Goal: Use online tool/utility: Use online tool/utility

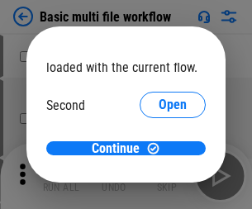
click at [159, 149] on span "Open" at bounding box center [173, 155] width 28 height 13
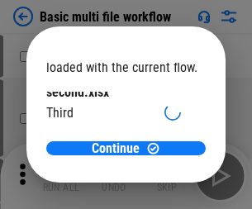
scroll to position [47, 0]
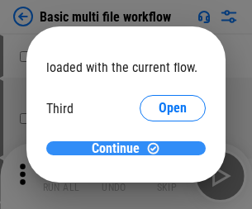
click at [120, 149] on span "Continue" at bounding box center [116, 148] width 48 height 13
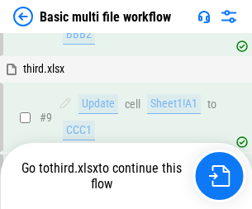
scroll to position [575, 0]
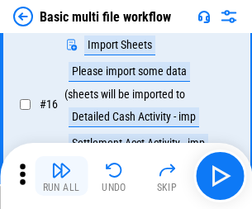
click at [61, 176] on img "button" at bounding box center [61, 170] width 20 height 20
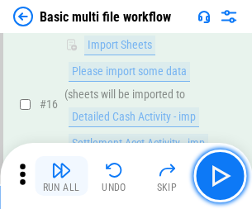
scroll to position [1100, 0]
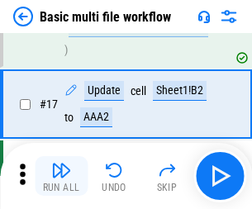
click at [61, 176] on img "button" at bounding box center [61, 170] width 20 height 20
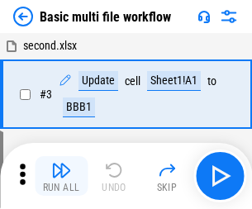
click at [61, 176] on img "button" at bounding box center [61, 170] width 20 height 20
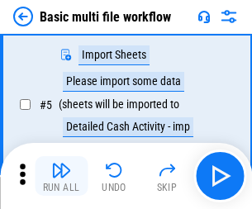
click at [61, 176] on img "button" at bounding box center [61, 170] width 20 height 20
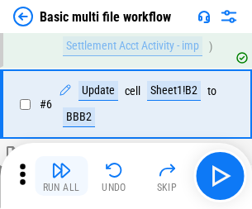
click at [61, 176] on img "button" at bounding box center [61, 170] width 20 height 20
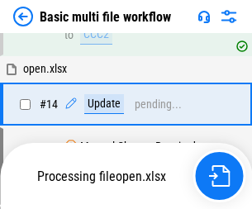
scroll to position [1100, 0]
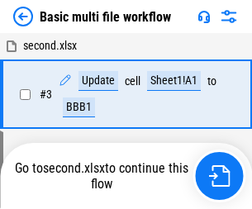
scroll to position [283, 0]
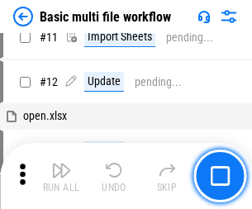
click at [61, 176] on img "button" at bounding box center [61, 170] width 20 height 20
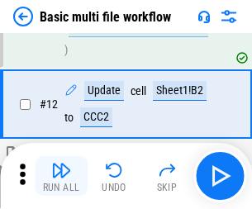
click at [61, 176] on img "button" at bounding box center [61, 170] width 20 height 20
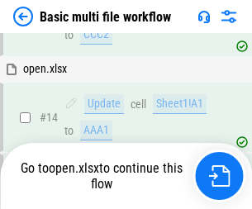
scroll to position [983, 0]
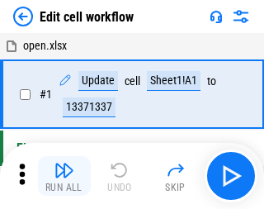
click at [61, 176] on img "button" at bounding box center [65, 170] width 20 height 20
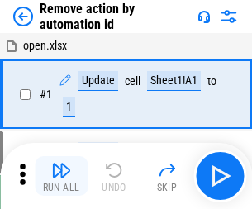
click at [61, 176] on img "button" at bounding box center [61, 170] width 20 height 20
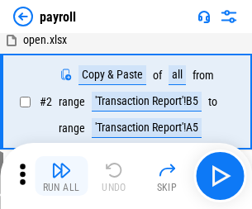
click at [61, 176] on img "button" at bounding box center [61, 170] width 20 height 20
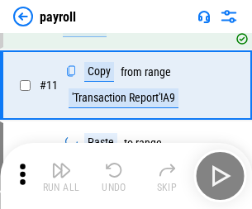
scroll to position [120, 0]
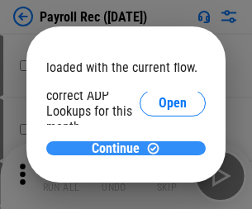
click at [120, 148] on span "Continue" at bounding box center [116, 148] width 48 height 13
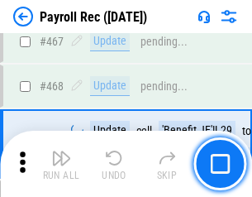
scroll to position [8808, 0]
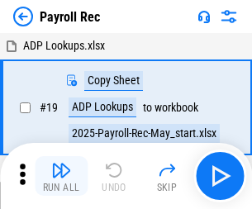
click at [61, 176] on img "button" at bounding box center [61, 170] width 20 height 20
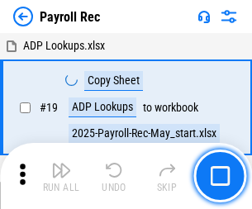
scroll to position [101, 0]
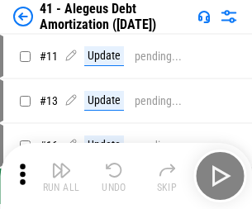
click at [61, 176] on img "button" at bounding box center [61, 170] width 20 height 20
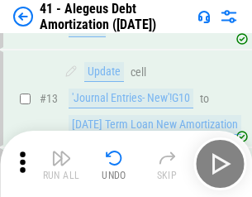
scroll to position [204, 0]
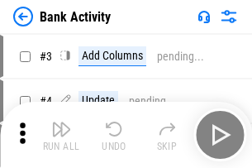
click at [61, 135] on img "button" at bounding box center [61, 129] width 20 height 20
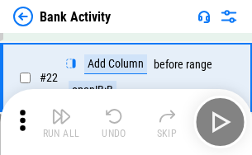
scroll to position [443, 0]
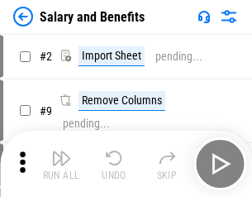
click at [61, 164] on img "button" at bounding box center [61, 158] width 20 height 20
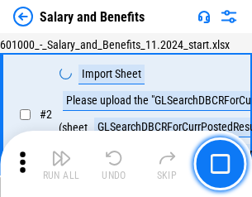
scroll to position [120, 0]
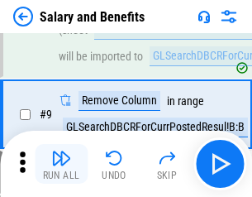
click at [61, 164] on img "button" at bounding box center [61, 158] width 20 height 20
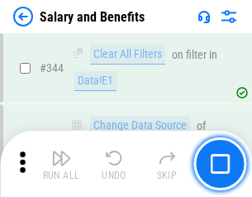
scroll to position [7739, 0]
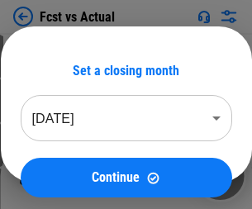
click at [61, 164] on img "button" at bounding box center [61, 170] width 20 height 20
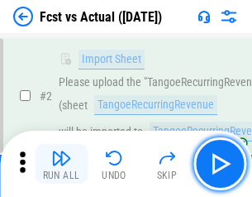
scroll to position [155, 0]
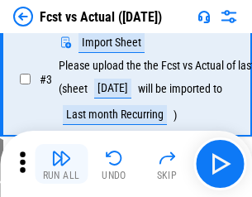
click at [61, 164] on img "button" at bounding box center [61, 158] width 20 height 20
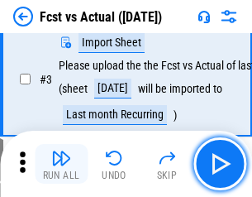
scroll to position [248, 0]
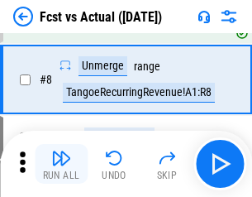
click at [61, 164] on img "button" at bounding box center [61, 158] width 20 height 20
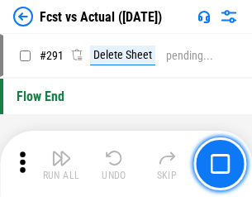
scroll to position [7822, 0]
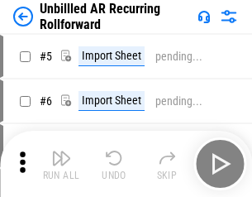
click at [61, 164] on img "button" at bounding box center [61, 158] width 20 height 20
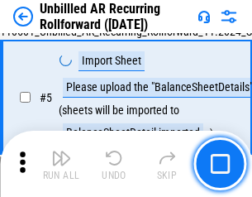
scroll to position [155, 0]
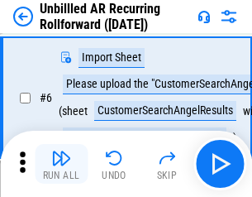
click at [61, 164] on img "button" at bounding box center [61, 158] width 20 height 20
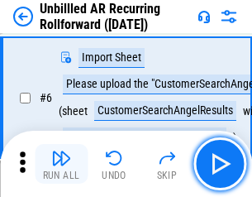
scroll to position [266, 0]
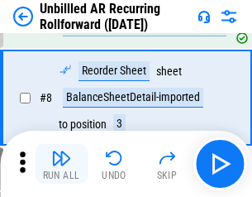
click at [61, 164] on img "button" at bounding box center [61, 158] width 20 height 20
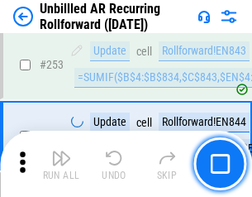
scroll to position [5614, 0]
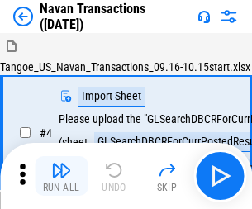
click at [61, 164] on img "button" at bounding box center [61, 170] width 20 height 20
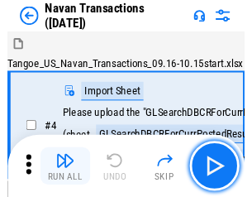
scroll to position [142, 0]
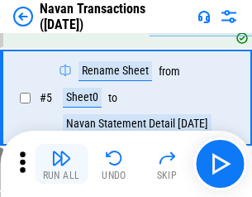
click at [61, 164] on img "button" at bounding box center [61, 158] width 20 height 20
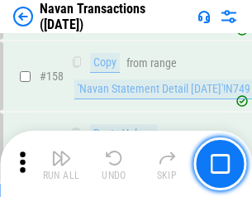
scroll to position [5359, 0]
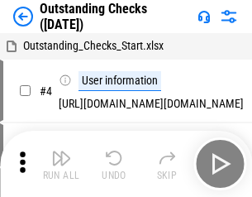
click at [61, 164] on img "button" at bounding box center [61, 158] width 20 height 20
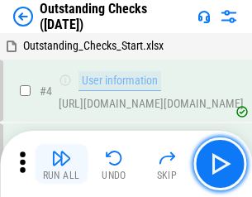
scroll to position [173, 0]
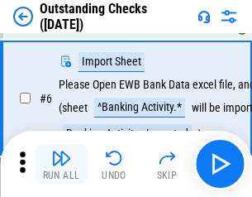
click at [61, 164] on img "button" at bounding box center [61, 158] width 20 height 20
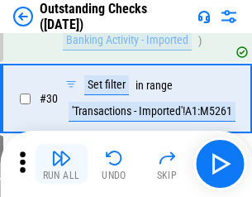
click at [61, 164] on img "button" at bounding box center [61, 158] width 20 height 20
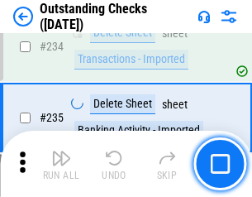
scroll to position [5019, 0]
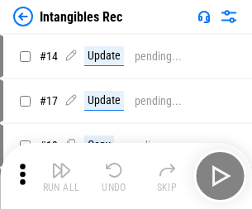
click at [61, 176] on img "button" at bounding box center [61, 170] width 20 height 20
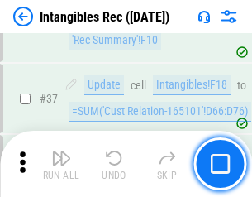
scroll to position [644, 0]
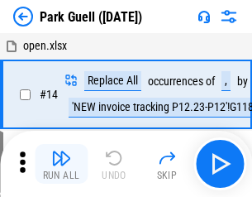
click at [61, 164] on img "button" at bounding box center [61, 158] width 20 height 20
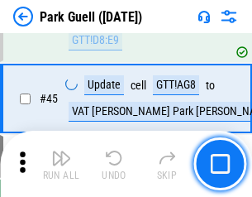
scroll to position [2067, 0]
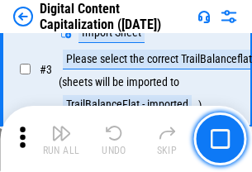
scroll to position [155, 0]
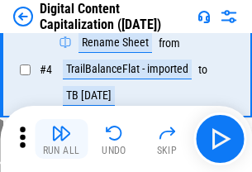
click at [61, 139] on img "button" at bounding box center [61, 133] width 20 height 20
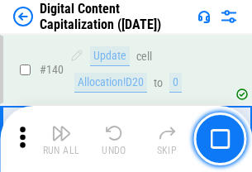
scroll to position [1753, 0]
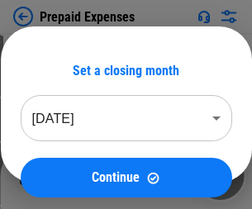
click at [61, 164] on img "button" at bounding box center [61, 170] width 20 height 20
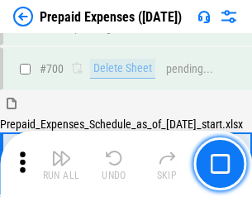
scroll to position [4545, 0]
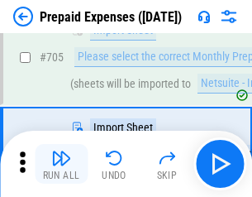
click at [61, 164] on img "button" at bounding box center [61, 158] width 20 height 20
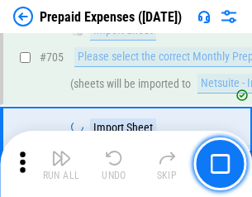
scroll to position [4629, 0]
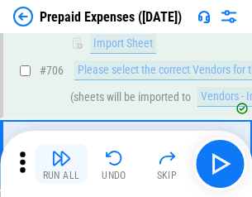
click at [61, 164] on img "button" at bounding box center [61, 158] width 20 height 20
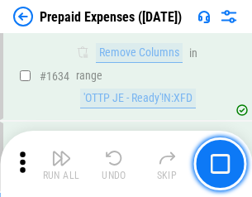
scroll to position [16092, 0]
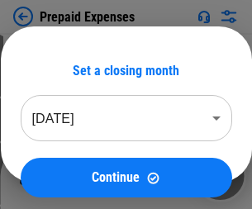
click at [61, 176] on img "button" at bounding box center [61, 170] width 20 height 20
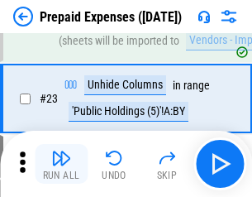
click at [61, 164] on img "button" at bounding box center [61, 158] width 20 height 20
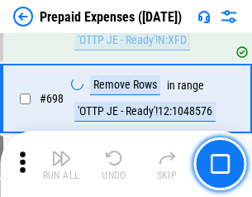
scroll to position [5755, 0]
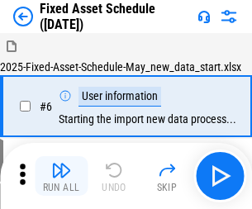
click at [61, 176] on img "button" at bounding box center [61, 170] width 20 height 20
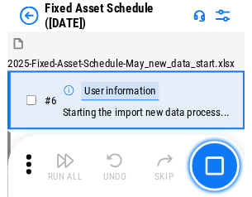
scroll to position [174, 0]
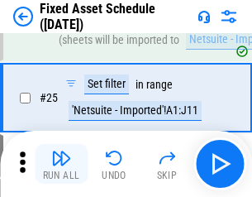
click at [61, 164] on img "button" at bounding box center [61, 158] width 20 height 20
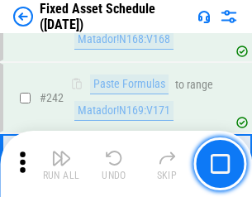
scroll to position [5120, 0]
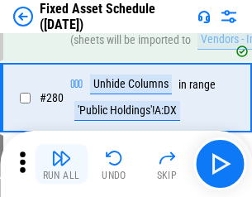
click at [61, 164] on img "button" at bounding box center [61, 158] width 20 height 20
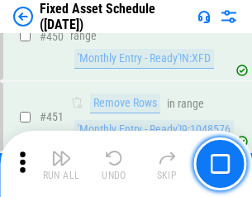
scroll to position [7388, 0]
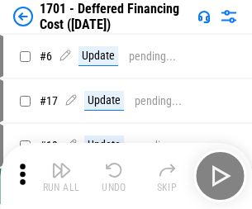
click at [61, 176] on img "button" at bounding box center [61, 170] width 20 height 20
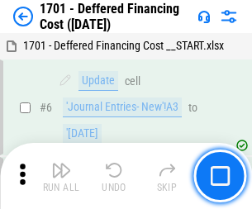
scroll to position [198, 0]
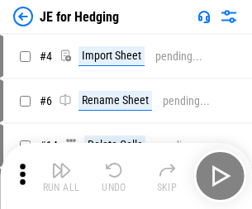
click at [61, 164] on img "button" at bounding box center [61, 170] width 20 height 20
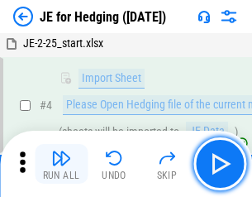
scroll to position [93, 0]
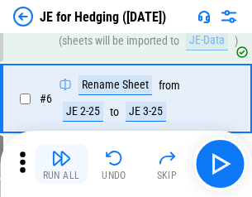
click at [61, 164] on img "button" at bounding box center [61, 158] width 20 height 20
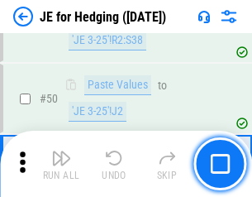
scroll to position [1070, 0]
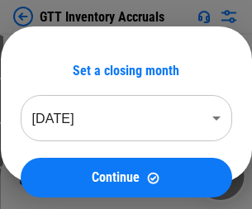
click at [61, 164] on img "button" at bounding box center [61, 170] width 20 height 20
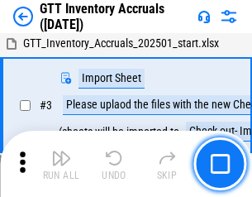
scroll to position [107, 0]
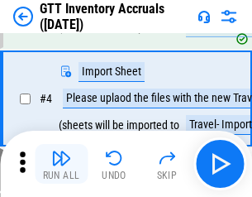
click at [61, 164] on img "button" at bounding box center [61, 158] width 20 height 20
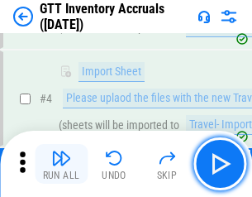
scroll to position [191, 0]
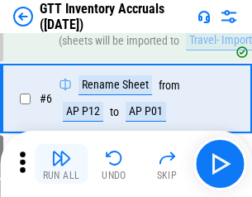
click at [61, 164] on img "button" at bounding box center [61, 158] width 20 height 20
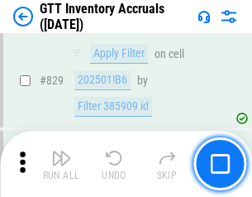
scroll to position [12545, 0]
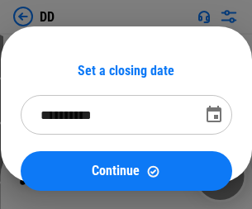
click at [61, 176] on img "button" at bounding box center [61, 170] width 20 height 20
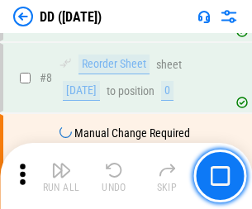
scroll to position [160, 0]
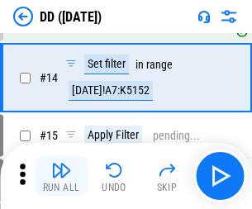
click at [61, 176] on img "button" at bounding box center [61, 170] width 20 height 20
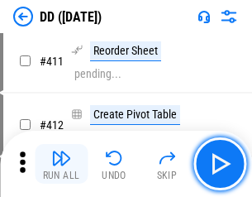
scroll to position [7491, 0]
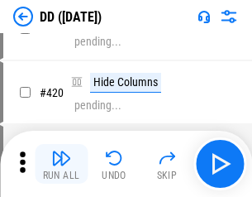
click at [61, 164] on img "button" at bounding box center [61, 158] width 20 height 20
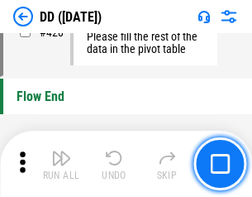
scroll to position [7911, 0]
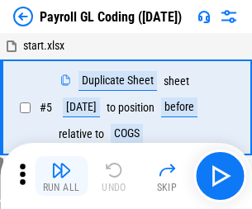
click at [61, 176] on img "button" at bounding box center [61, 170] width 20 height 20
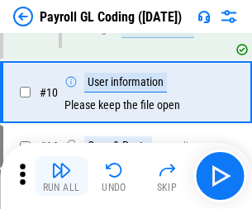
click at [61, 176] on img "button" at bounding box center [61, 170] width 20 height 20
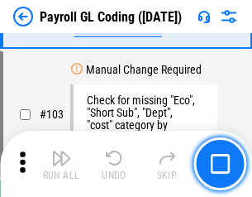
scroll to position [3878, 0]
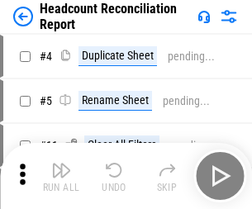
click at [61, 176] on img "button" at bounding box center [61, 170] width 20 height 20
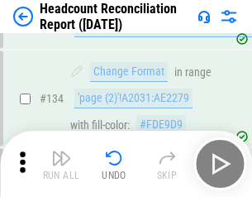
scroll to position [1987, 0]
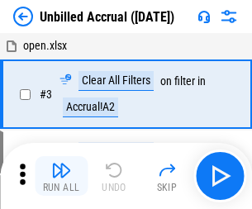
click at [61, 176] on img "button" at bounding box center [61, 170] width 20 height 20
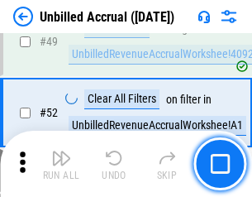
scroll to position [1499, 0]
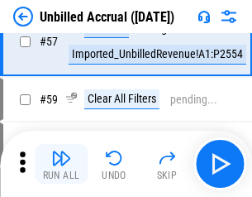
click at [61, 164] on img "button" at bounding box center [61, 158] width 20 height 20
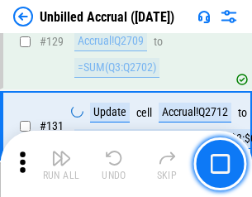
scroll to position [4923, 0]
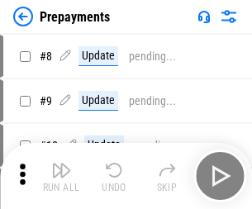
click at [61, 176] on img "button" at bounding box center [61, 170] width 20 height 20
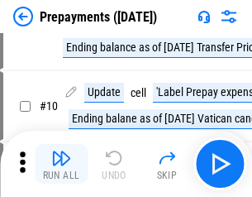
scroll to position [103, 0]
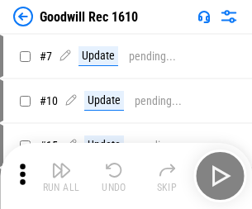
click at [61, 176] on img "button" at bounding box center [61, 170] width 20 height 20
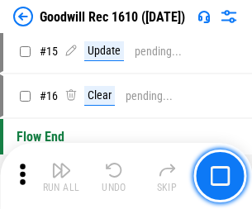
scroll to position [283, 0]
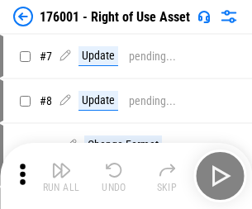
click at [61, 176] on img "button" at bounding box center [61, 170] width 20 height 20
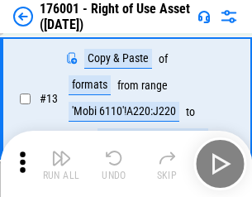
scroll to position [107, 0]
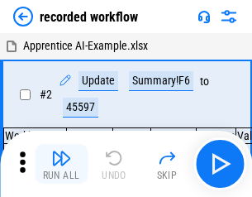
click at [61, 164] on img "button" at bounding box center [61, 158] width 20 height 20
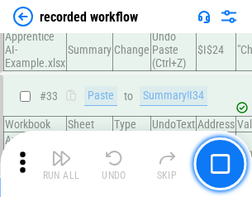
scroll to position [5166, 0]
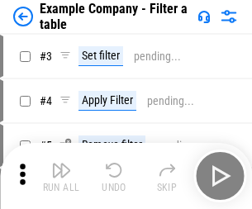
click at [61, 176] on img "button" at bounding box center [61, 170] width 20 height 20
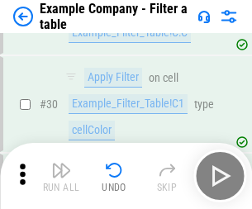
scroll to position [1512, 0]
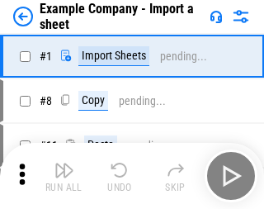
click at [61, 164] on img "button" at bounding box center [65, 170] width 20 height 20
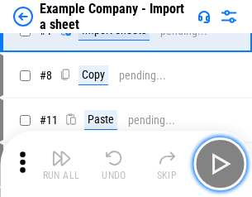
scroll to position [139, 0]
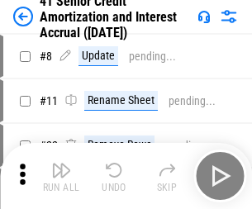
click at [61, 164] on img "button" at bounding box center [61, 170] width 20 height 20
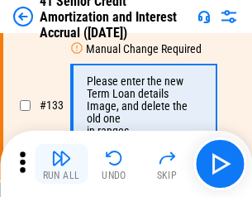
click at [61, 164] on img "button" at bounding box center [61, 158] width 20 height 20
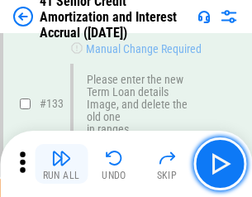
scroll to position [1727, 0]
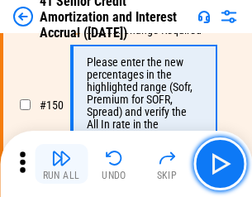
click at [61, 164] on img "button" at bounding box center [61, 158] width 20 height 20
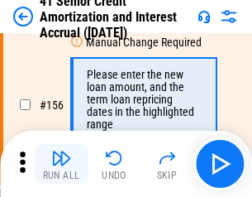
click at [61, 164] on img "button" at bounding box center [61, 158] width 20 height 20
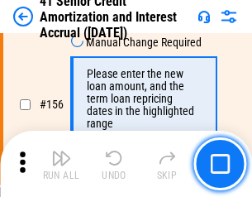
scroll to position [2015, 0]
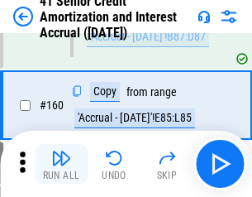
click at [61, 164] on img "button" at bounding box center [61, 158] width 20 height 20
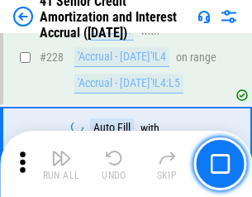
scroll to position [3702, 0]
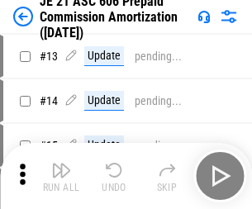
click at [61, 164] on img "button" at bounding box center [61, 170] width 20 height 20
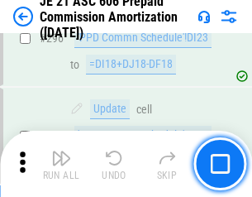
scroll to position [3041, 0]
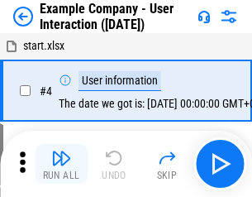
click at [61, 164] on img "button" at bounding box center [61, 158] width 20 height 20
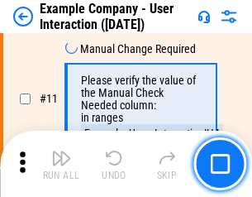
scroll to position [358, 0]
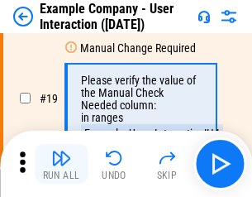
click at [61, 164] on img "button" at bounding box center [61, 158] width 20 height 20
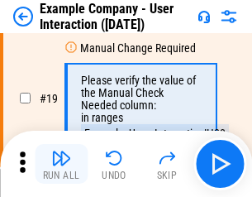
click at [61, 164] on img "button" at bounding box center [61, 158] width 20 height 20
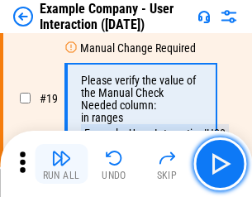
scroll to position [456, 0]
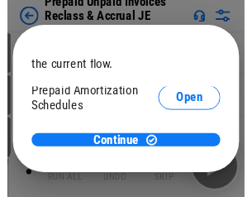
scroll to position [98, 0]
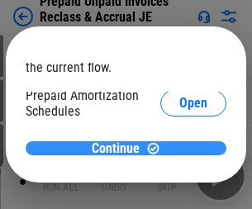
click at [120, 148] on span "Continue" at bounding box center [116, 148] width 48 height 13
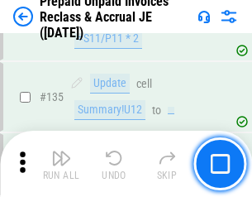
scroll to position [2142, 0]
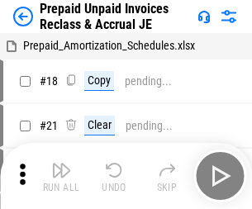
click at [61, 164] on img "button" at bounding box center [61, 170] width 20 height 20
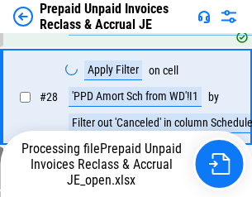
scroll to position [1180, 0]
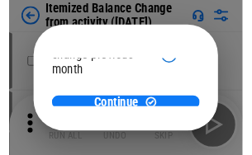
scroll to position [121, 0]
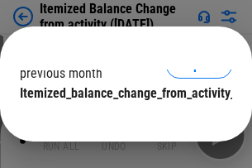
click at [120, 120] on span "Continue" at bounding box center [116, 126] width 48 height 13
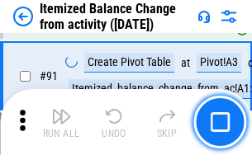
scroll to position [1895, 0]
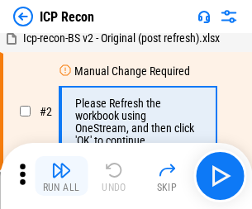
click at [61, 176] on img "button" at bounding box center [61, 170] width 20 height 20
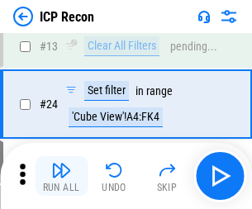
click at [61, 176] on img "button" at bounding box center [61, 170] width 20 height 20
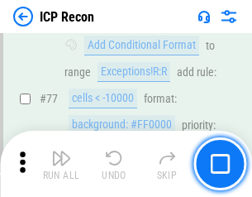
scroll to position [1485, 0]
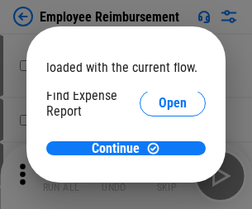
click at [159, 192] on span "Open" at bounding box center [173, 198] width 28 height 13
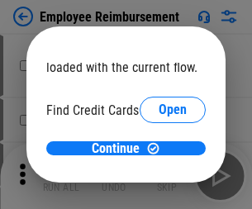
scroll to position [97, 0]
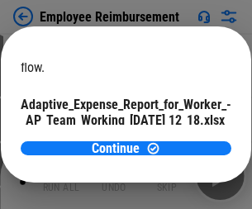
click at [184, 139] on span "Open" at bounding box center [198, 145] width 28 height 13
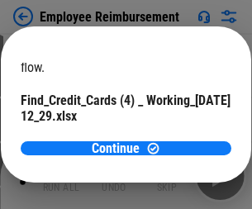
scroll to position [172, 0]
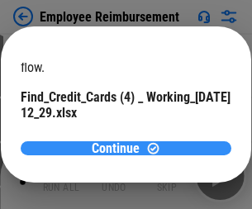
click at [120, 148] on span "Continue" at bounding box center [116, 148] width 48 height 13
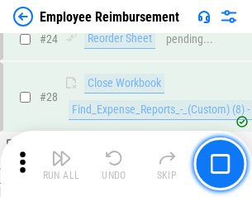
scroll to position [773, 0]
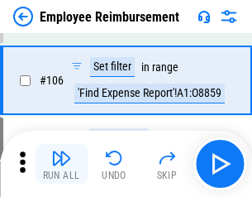
click at [61, 164] on img "button" at bounding box center [61, 158] width 20 height 20
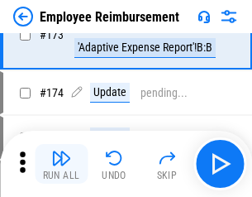
click at [61, 164] on img "button" at bounding box center [61, 158] width 20 height 20
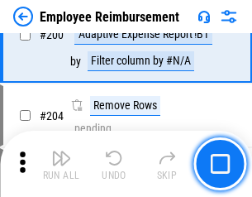
scroll to position [4182, 0]
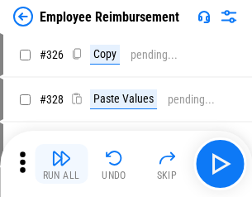
click at [61, 164] on img "button" at bounding box center [61, 158] width 20 height 20
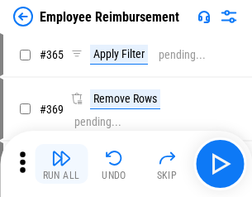
click at [61, 164] on img "button" at bounding box center [61, 158] width 20 height 20
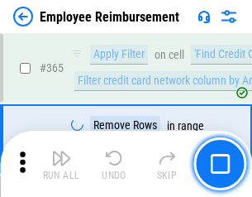
scroll to position [8520, 0]
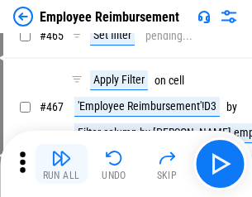
click at [61, 164] on img "button" at bounding box center [61, 158] width 20 height 20
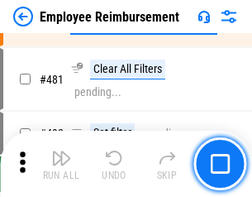
scroll to position [10207, 0]
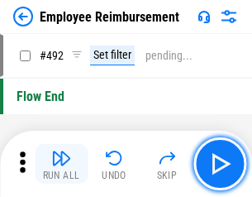
click at [61, 164] on img "button" at bounding box center [61, 158] width 20 height 20
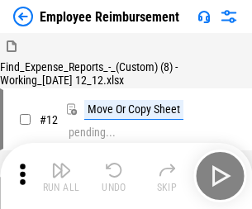
scroll to position [56, 0]
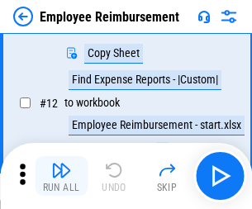
click at [61, 176] on img "button" at bounding box center [61, 170] width 20 height 20
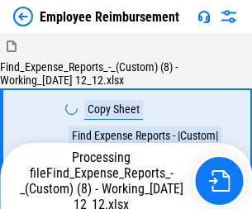
scroll to position [56, 0]
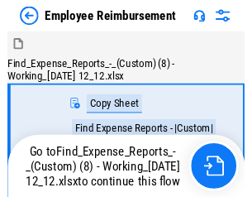
scroll to position [56, 0]
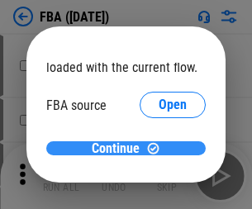
click at [120, 149] on span "Continue" at bounding box center [116, 148] width 48 height 13
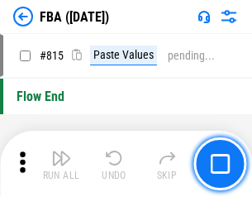
scroll to position [14796, 0]
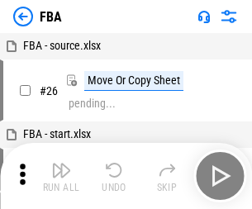
scroll to position [17, 0]
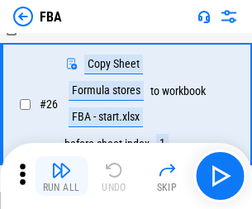
click at [61, 176] on img "button" at bounding box center [61, 170] width 20 height 20
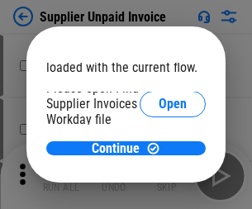
scroll to position [114, 0]
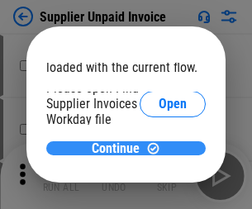
click at [120, 148] on span "Continue" at bounding box center [116, 148] width 48 height 13
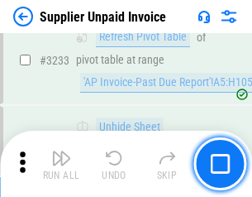
scroll to position [40251, 0]
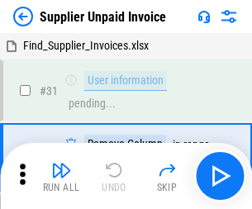
scroll to position [54, 0]
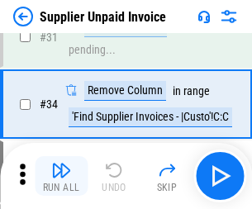
click at [61, 176] on img "button" at bounding box center [61, 170] width 20 height 20
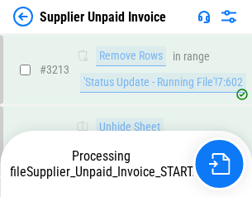
scroll to position [39981, 0]
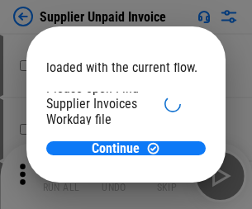
scroll to position [114, 0]
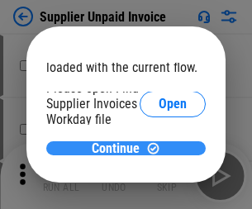
click at [120, 148] on span "Continue" at bounding box center [116, 148] width 48 height 13
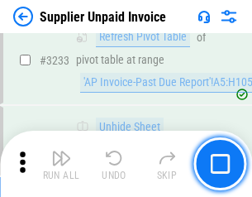
scroll to position [40251, 0]
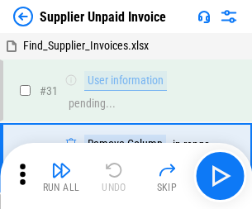
scroll to position [54, 0]
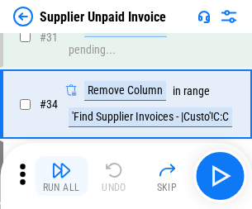
click at [61, 176] on img "button" at bounding box center [61, 170] width 20 height 20
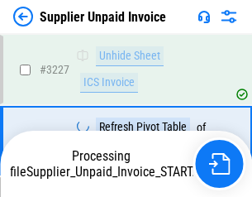
scroll to position [40123, 0]
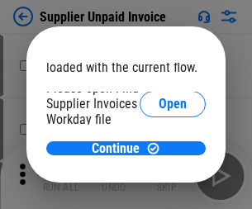
scroll to position [114, 0]
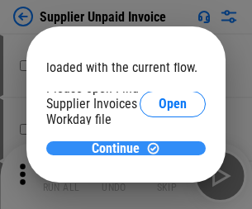
click at [120, 148] on span "Continue" at bounding box center [116, 148] width 48 height 13
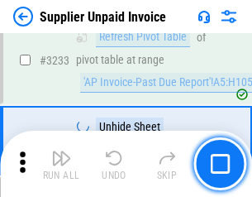
scroll to position [40251, 0]
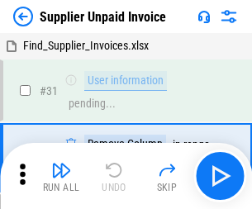
scroll to position [54, 0]
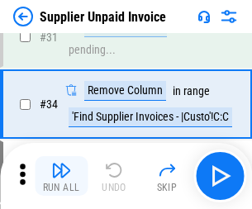
click at [61, 176] on img "button" at bounding box center [61, 170] width 20 height 20
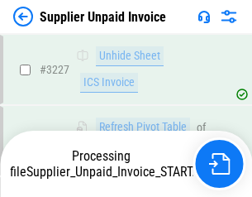
scroll to position [40052, 0]
